Goal: Check status: Check status

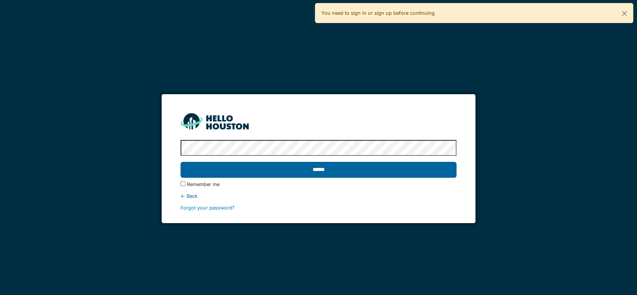
click at [370, 167] on input "******" at bounding box center [318, 170] width 276 height 16
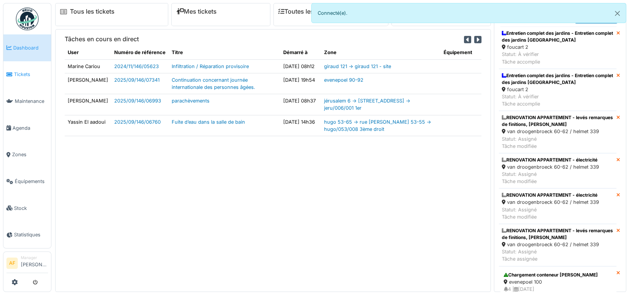
click at [27, 72] on span "Tickets" at bounding box center [31, 74] width 34 height 7
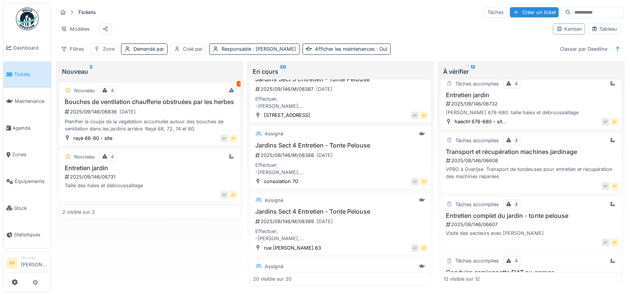
scroll to position [585, 0]
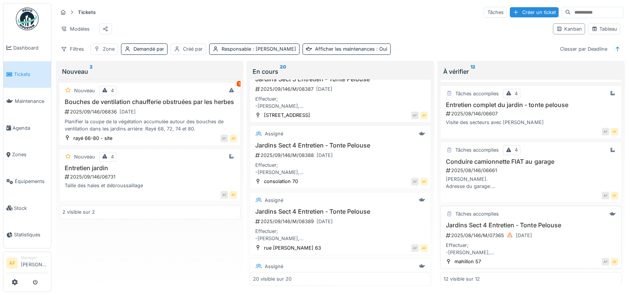
click at [495, 231] on div "2025/08/146/M/07365 18/08/2025" at bounding box center [531, 235] width 173 height 9
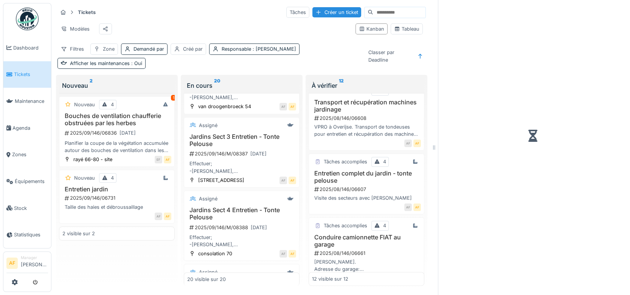
scroll to position [651, 0]
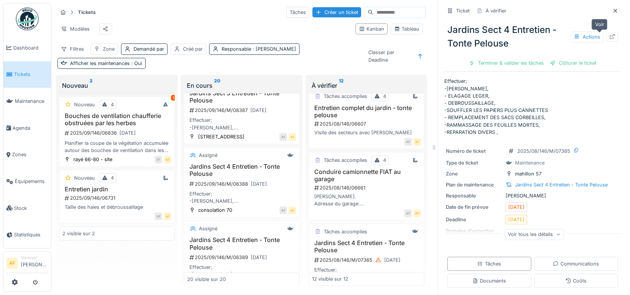
click at [609, 35] on icon at bounding box center [612, 36] width 6 height 5
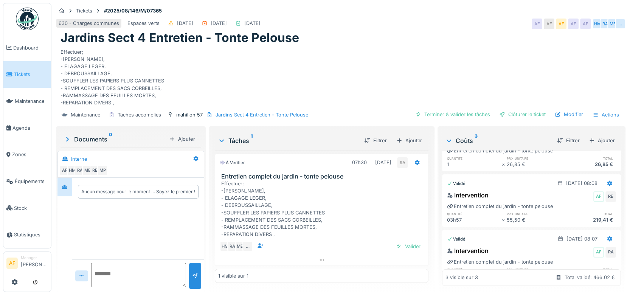
scroll to position [20, 0]
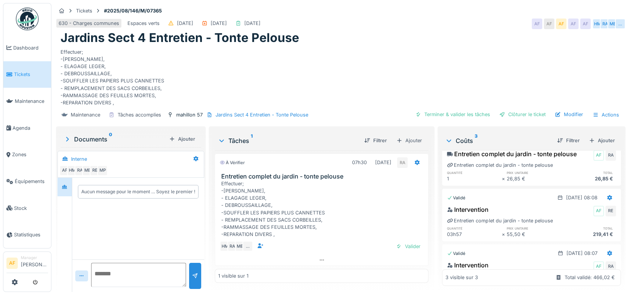
click at [33, 72] on span "Tickets" at bounding box center [31, 74] width 34 height 7
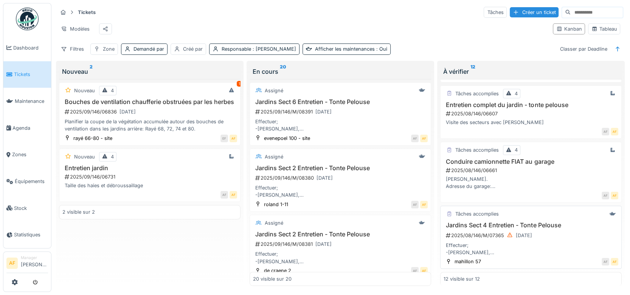
scroll to position [544, 0]
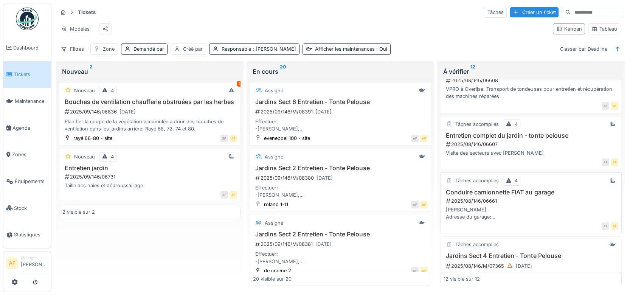
click at [496, 196] on h3 "Conduire camionnette FIAT au garage" at bounding box center [531, 192] width 175 height 7
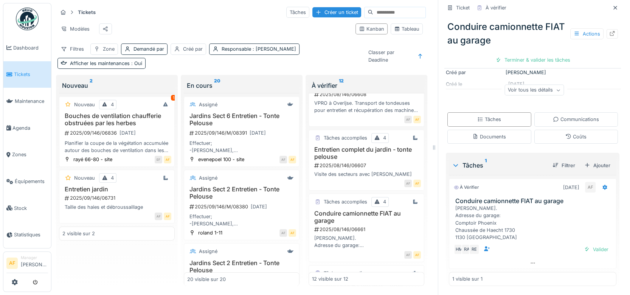
scroll to position [6, 0]
click at [609, 31] on icon at bounding box center [612, 33] width 6 height 5
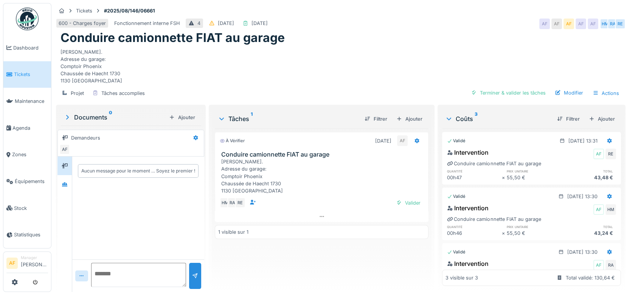
click at [29, 72] on span "Tickets" at bounding box center [31, 74] width 34 height 7
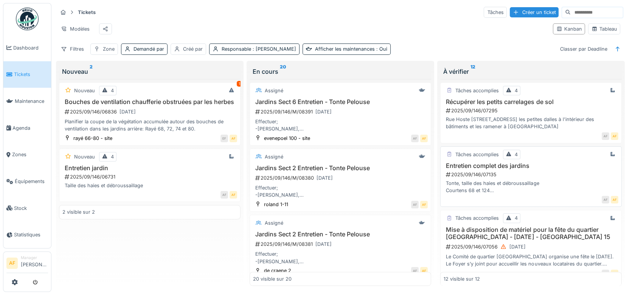
click at [500, 169] on h3 "Entretien complet des jardins" at bounding box center [531, 165] width 175 height 7
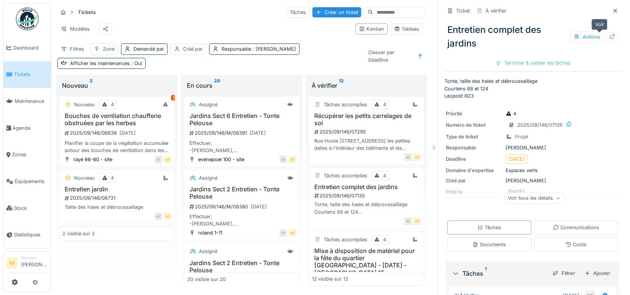
click at [609, 33] on div at bounding box center [612, 36] width 6 height 7
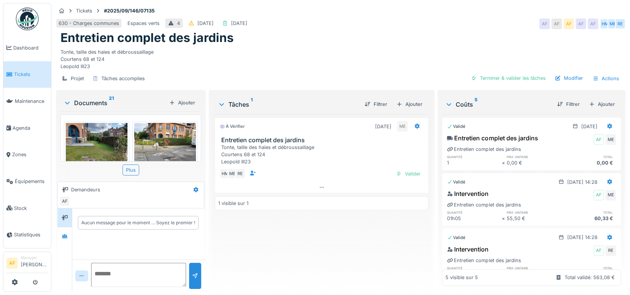
click at [30, 73] on span "Tickets" at bounding box center [31, 74] width 34 height 7
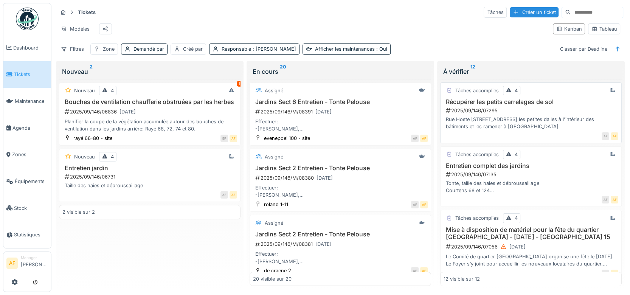
click at [516, 105] on h3 "Récupérer les petits carrelages de sol" at bounding box center [531, 101] width 175 height 7
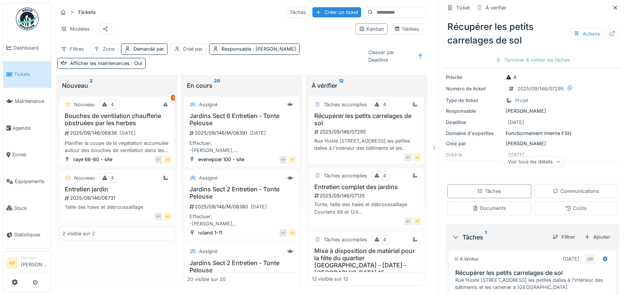
scroll to position [42, 0]
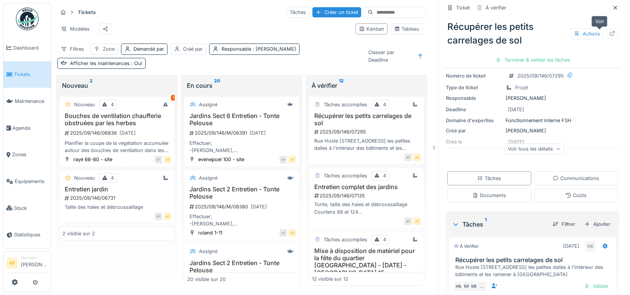
click at [609, 34] on icon at bounding box center [612, 33] width 6 height 5
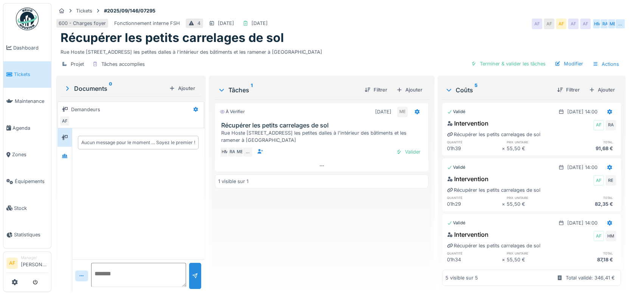
scroll to position [137, 0]
